Goal: Transaction & Acquisition: Obtain resource

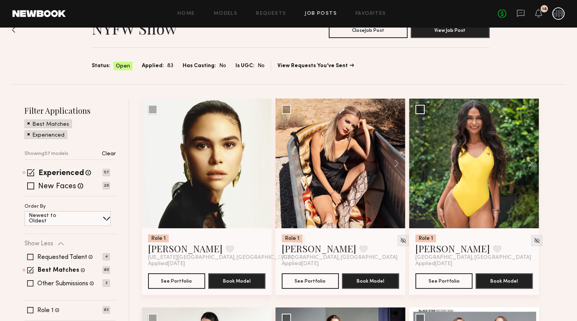
scroll to position [41, 0]
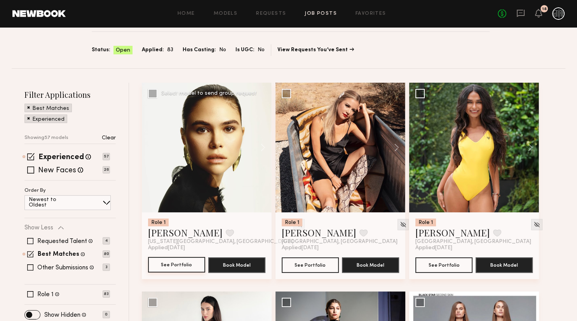
click at [184, 264] on button "See Portfolio" at bounding box center [176, 265] width 57 height 16
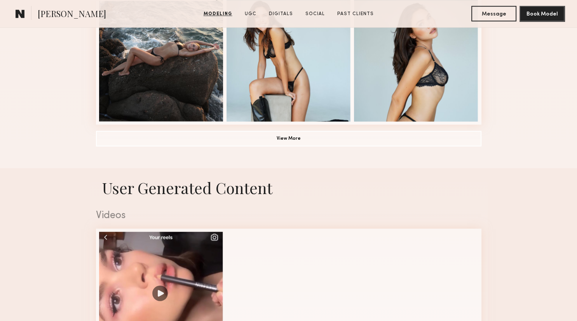
scroll to position [616, 0]
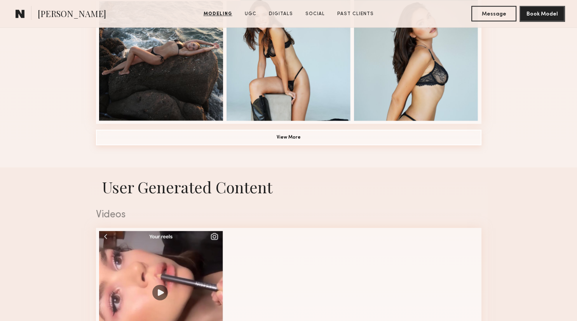
click at [265, 145] on button "View More" at bounding box center [289, 138] width 386 height 16
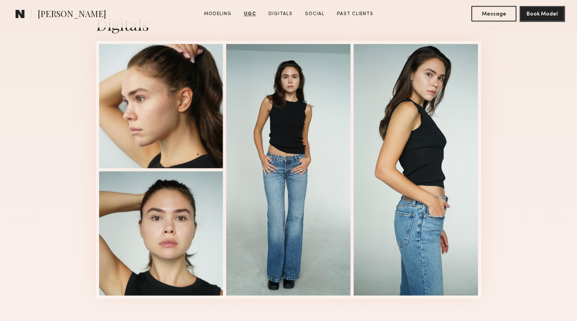
scroll to position [1149, 0]
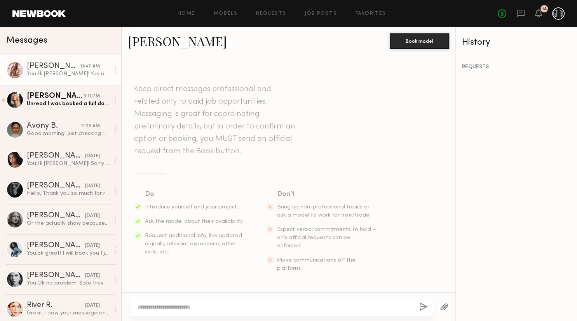
scroll to position [650, 0]
